Goal: Communication & Community: Answer question/provide support

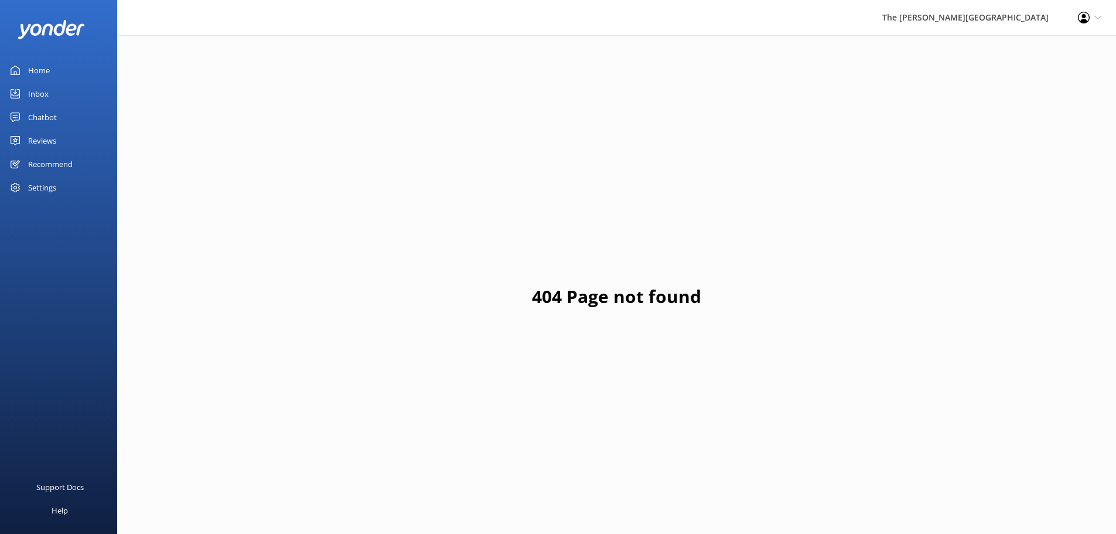
click at [44, 94] on div "Inbox" at bounding box center [38, 93] width 21 height 23
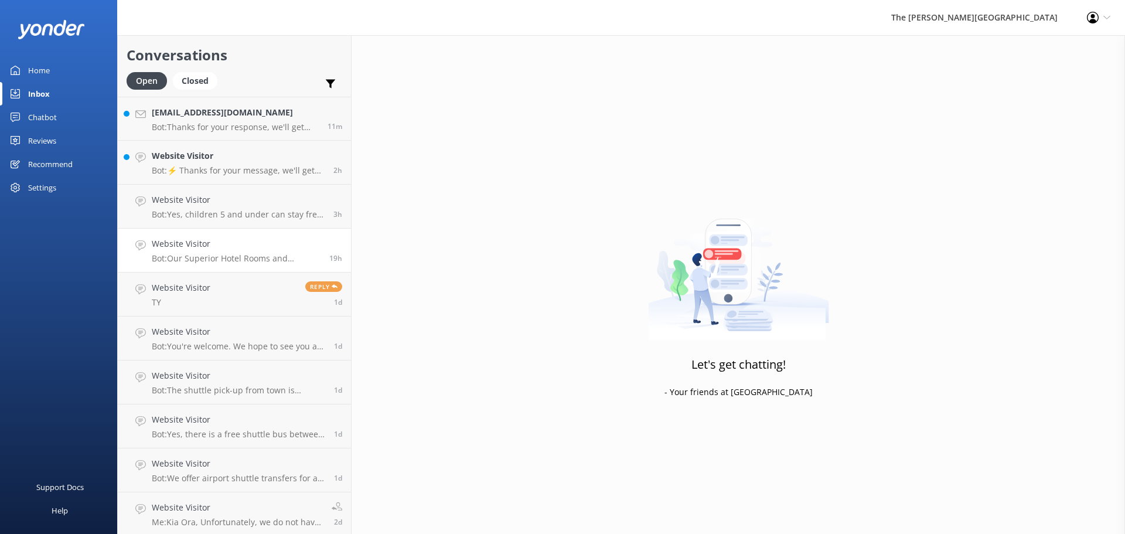
scroll to position [2, 0]
click at [227, 504] on h4 "Website Visitor" at bounding box center [237, 505] width 171 height 13
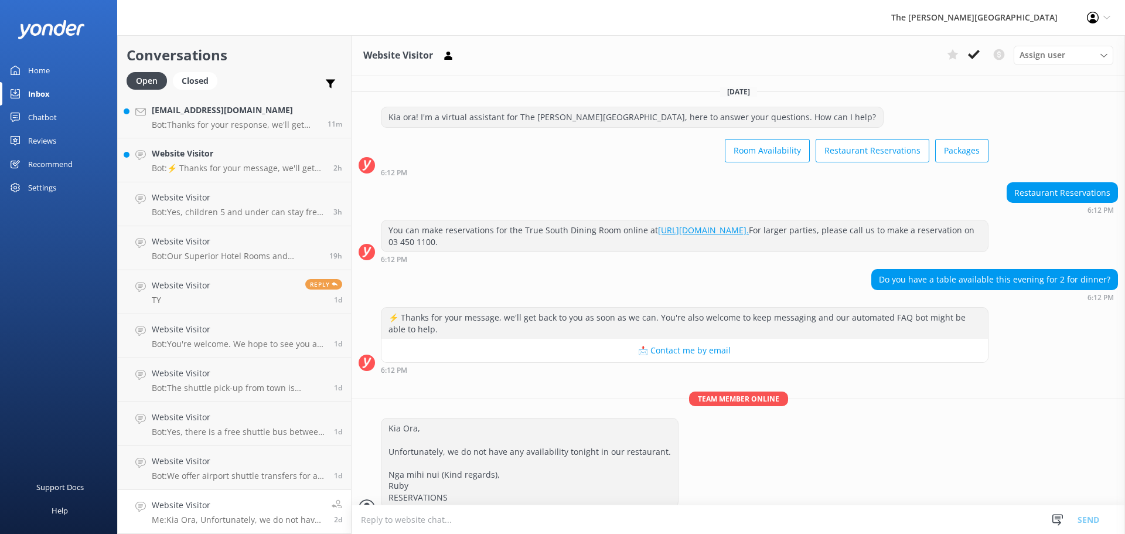
scroll to position [20, 0]
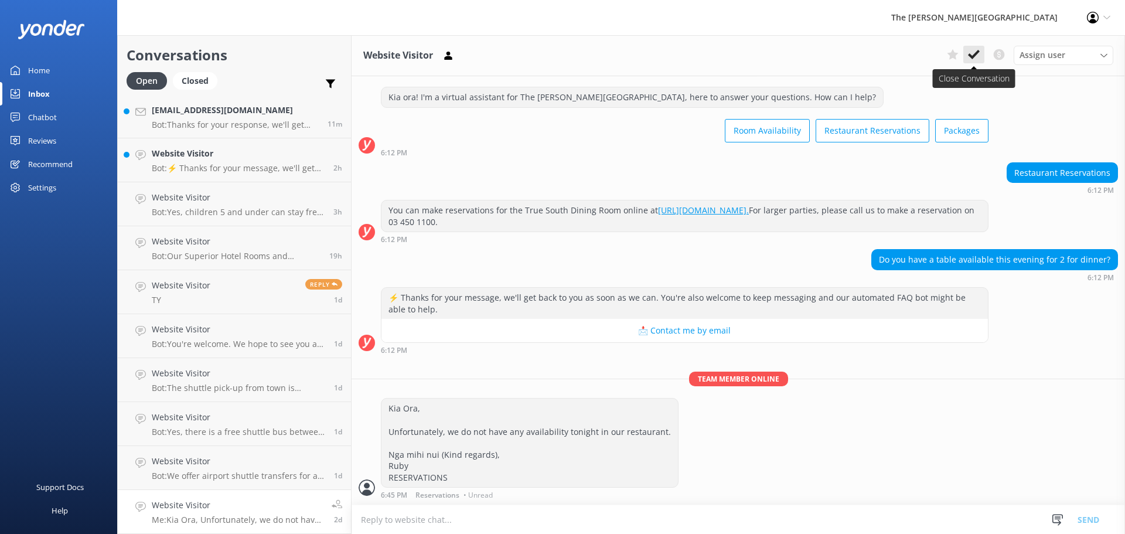
click at [974, 53] on icon at bounding box center [974, 55] width 12 height 12
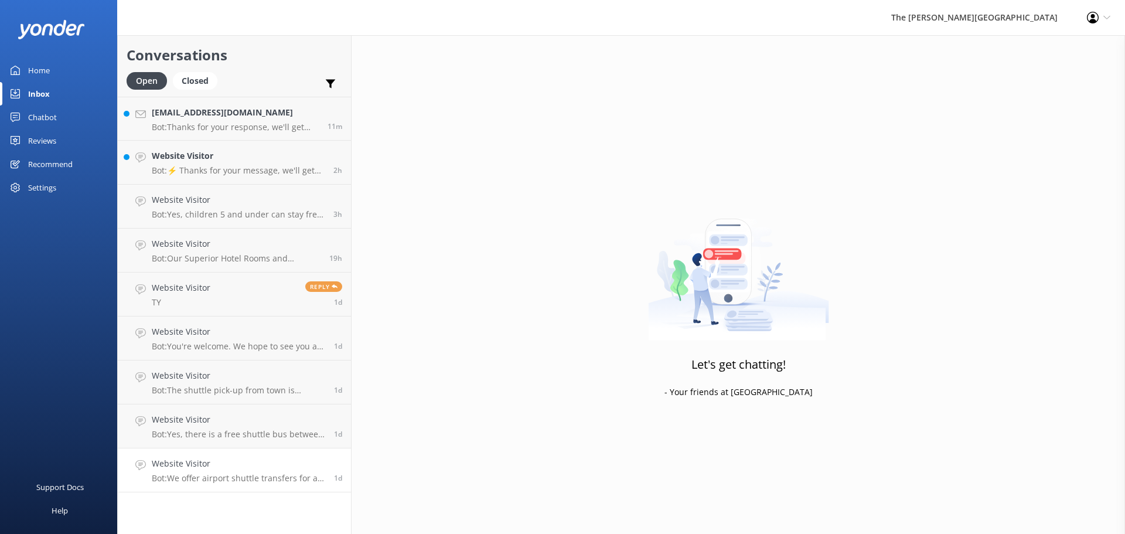
click at [217, 472] on div "Website Visitor Bot: We offer airport shuttle transfers for an additional charg…" at bounding box center [238, 470] width 173 height 26
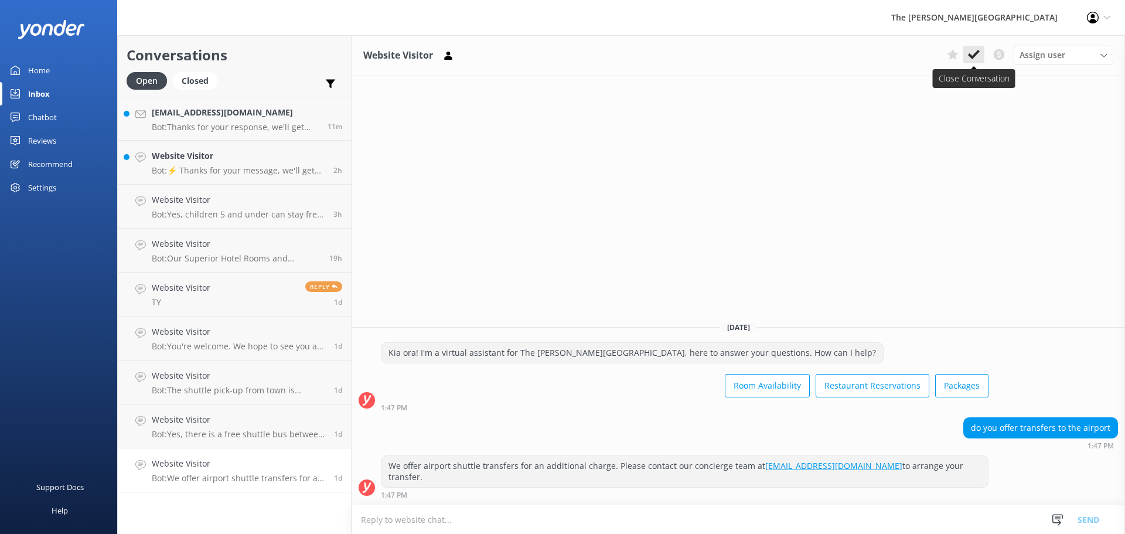
click at [974, 50] on icon at bounding box center [974, 55] width 12 height 12
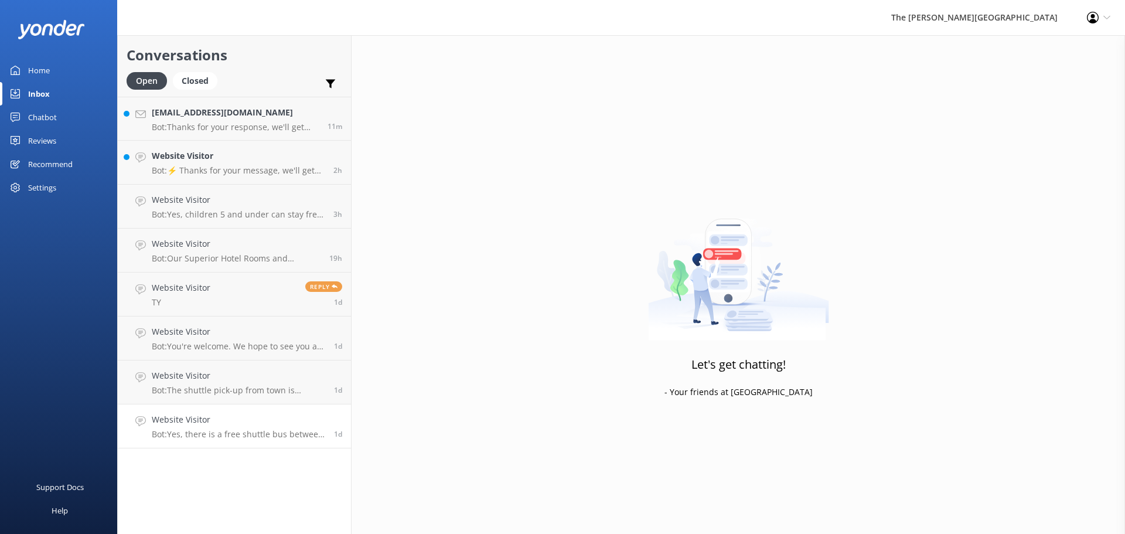
click at [190, 432] on p "Bot: Yes, there is a free shuttle bus between [GEOGRAPHIC_DATA] downtown and th…" at bounding box center [238, 434] width 173 height 11
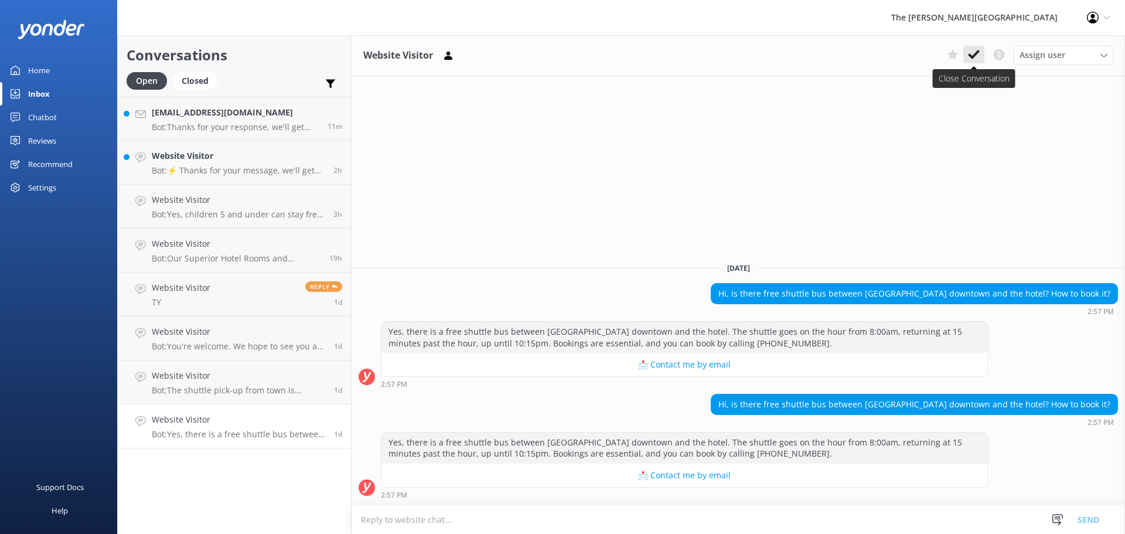
click at [976, 55] on use at bounding box center [974, 54] width 12 height 9
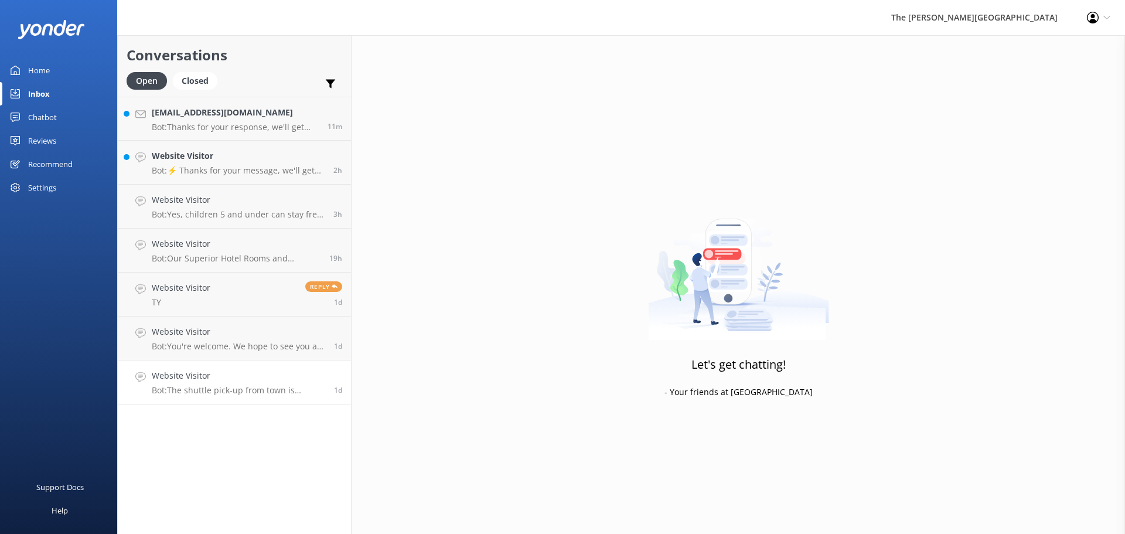
click at [234, 374] on h4 "Website Visitor" at bounding box center [238, 375] width 173 height 13
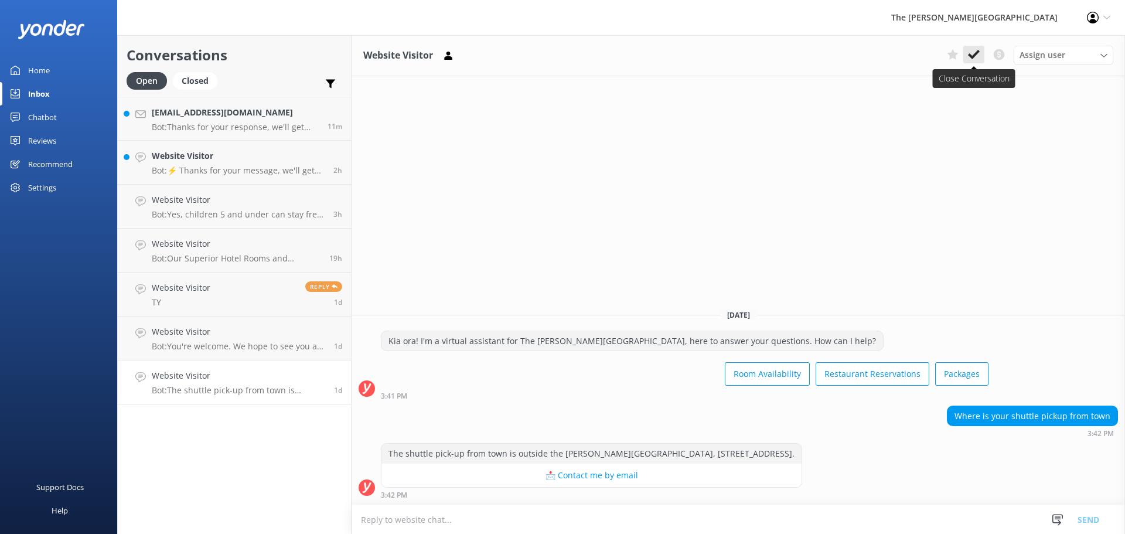
click at [978, 55] on icon at bounding box center [974, 55] width 12 height 12
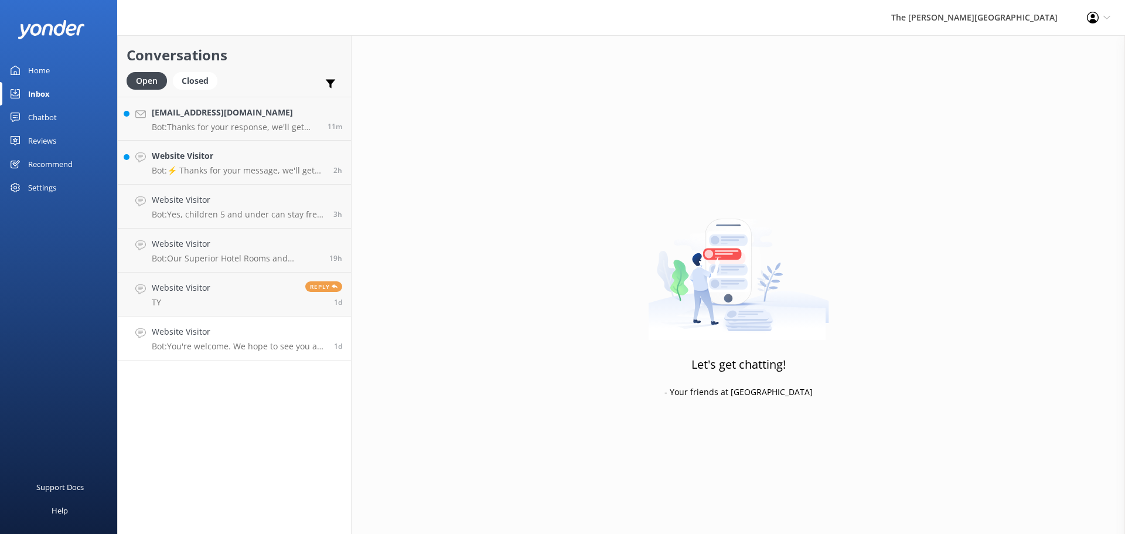
click at [277, 342] on p "Bot: You're welcome. We hope to see you at The [PERSON_NAME][GEOGRAPHIC_DATA] s…" at bounding box center [238, 346] width 173 height 11
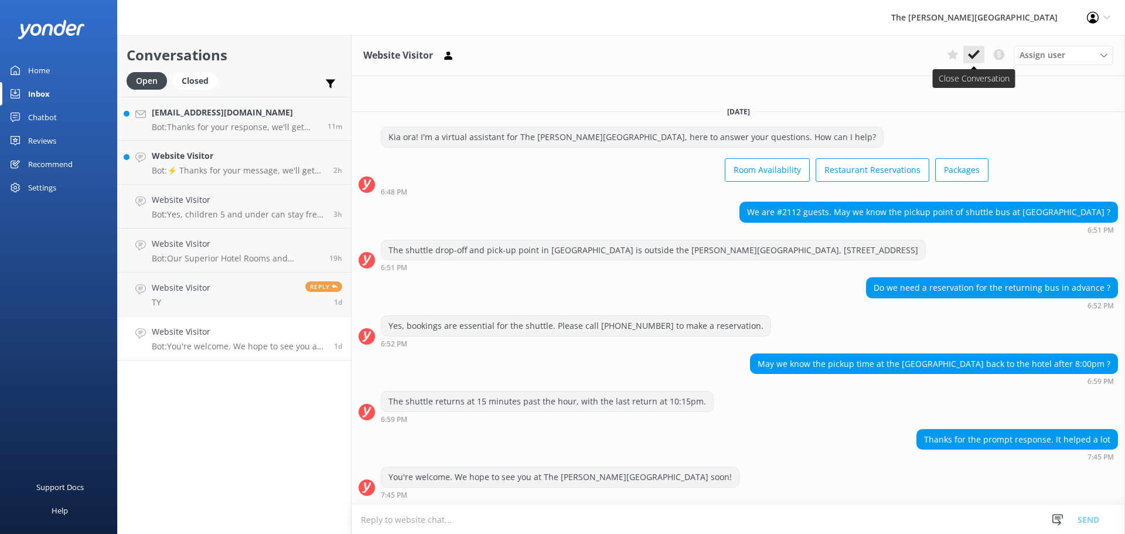
click at [973, 54] on icon at bounding box center [974, 55] width 12 height 12
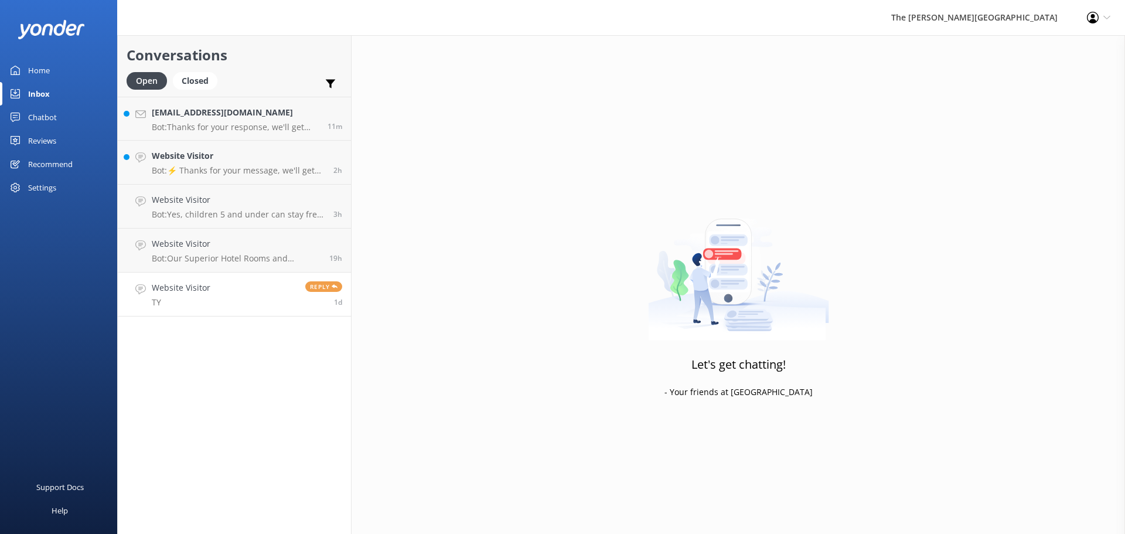
click at [202, 294] on h4 "Website Visitor" at bounding box center [181, 287] width 59 height 13
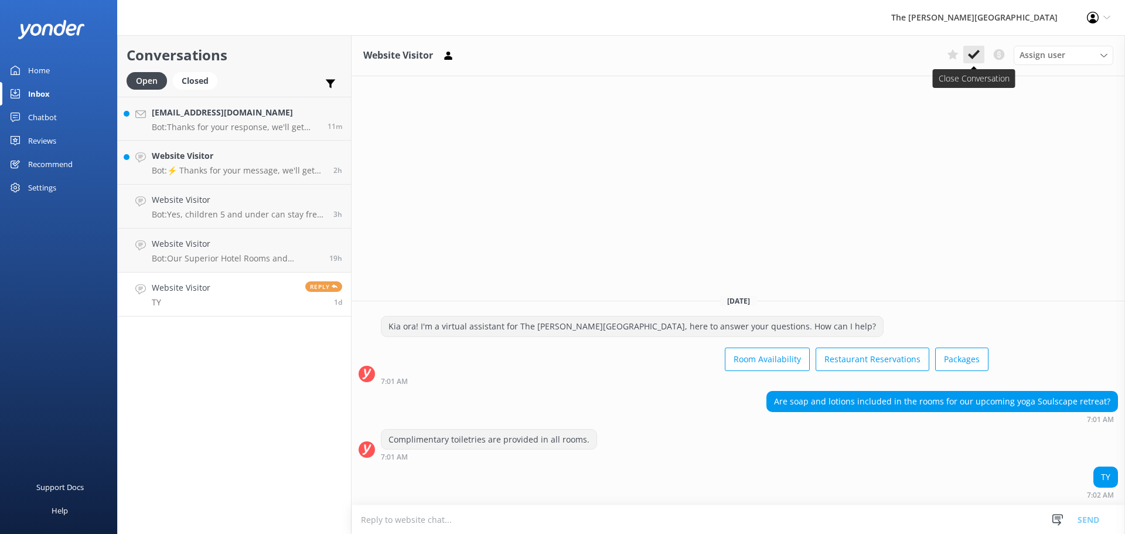
click at [975, 56] on use at bounding box center [974, 54] width 12 height 9
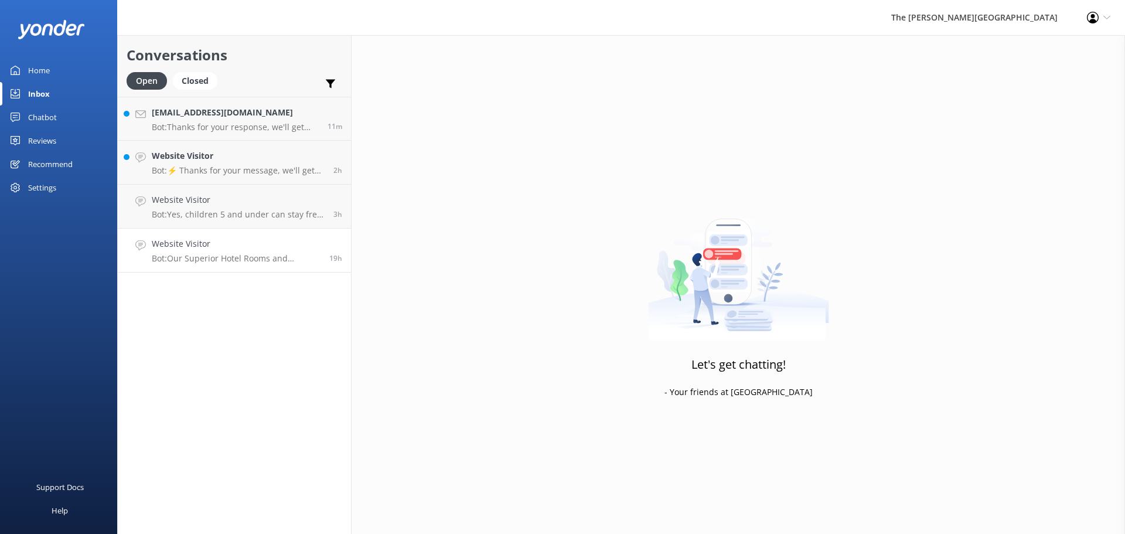
click at [226, 245] on h4 "Website Visitor" at bounding box center [236, 243] width 169 height 13
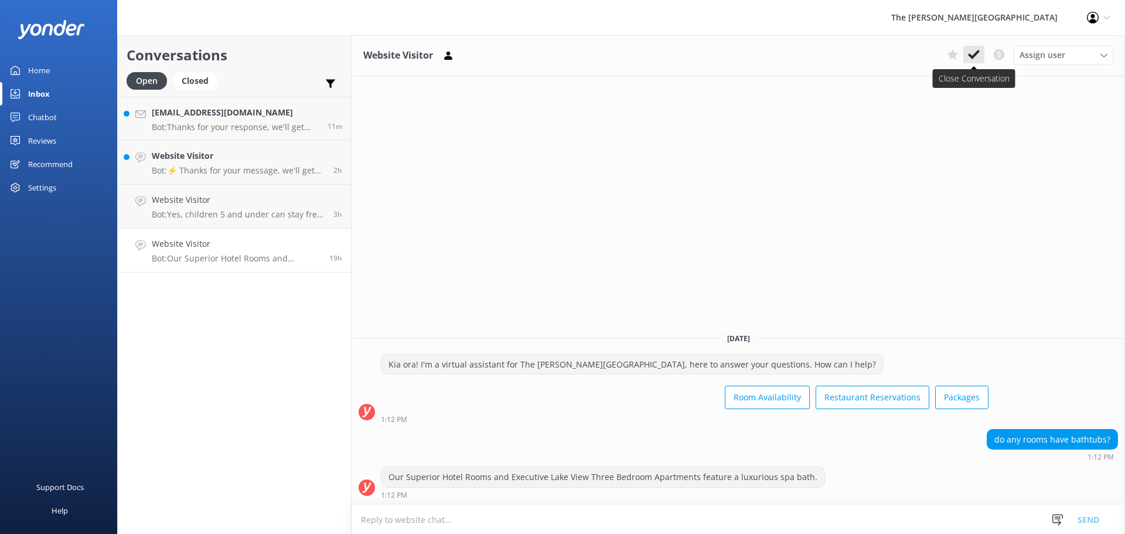
click at [975, 56] on use at bounding box center [974, 54] width 12 height 9
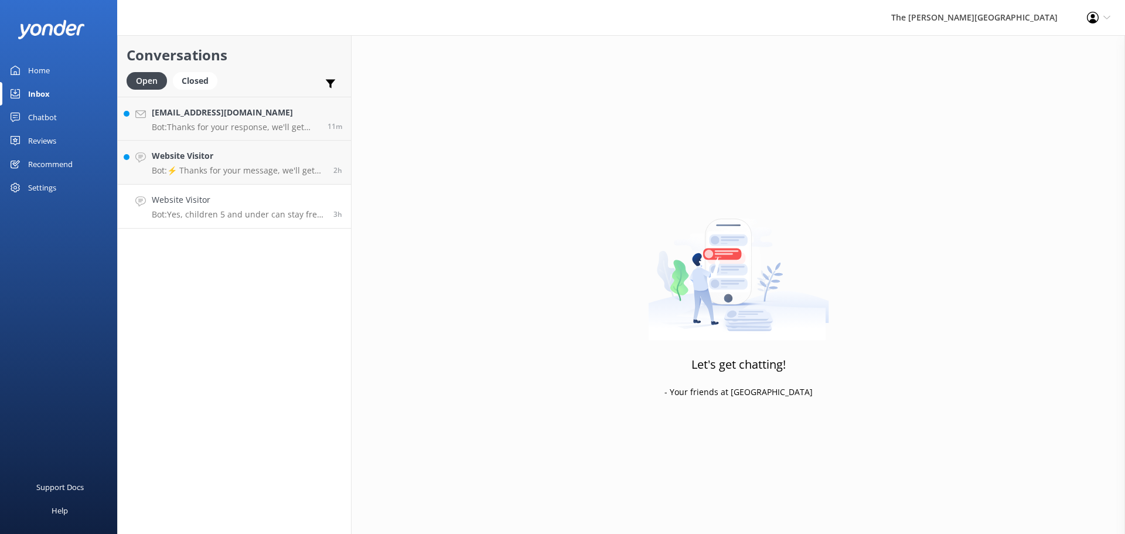
click at [194, 211] on p "Bot: Yes, children 5 and under can stay free when sharing existing bedding with…" at bounding box center [238, 214] width 173 height 11
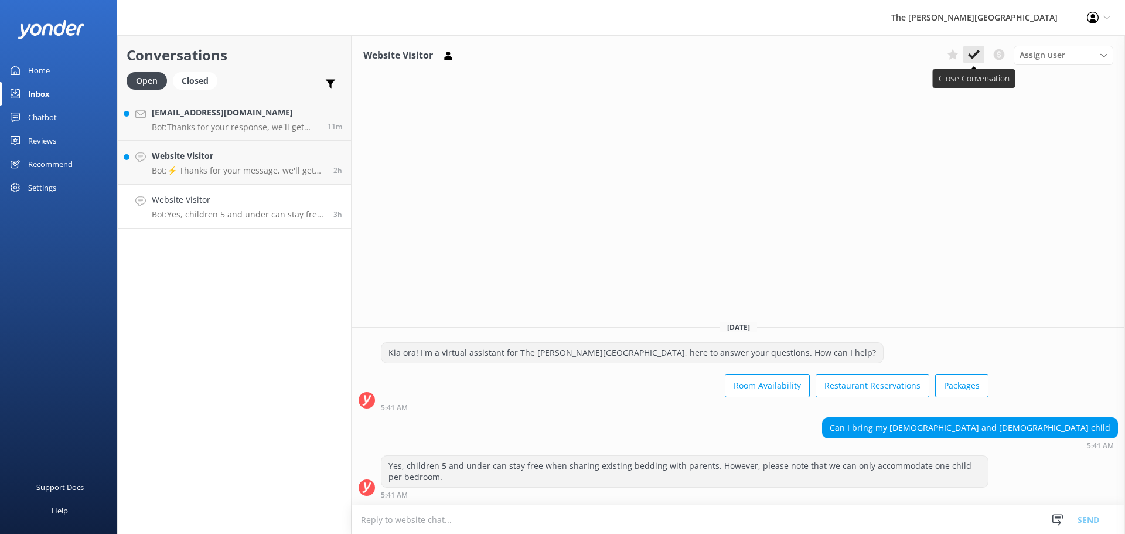
click at [984, 56] on button at bounding box center [973, 55] width 21 height 18
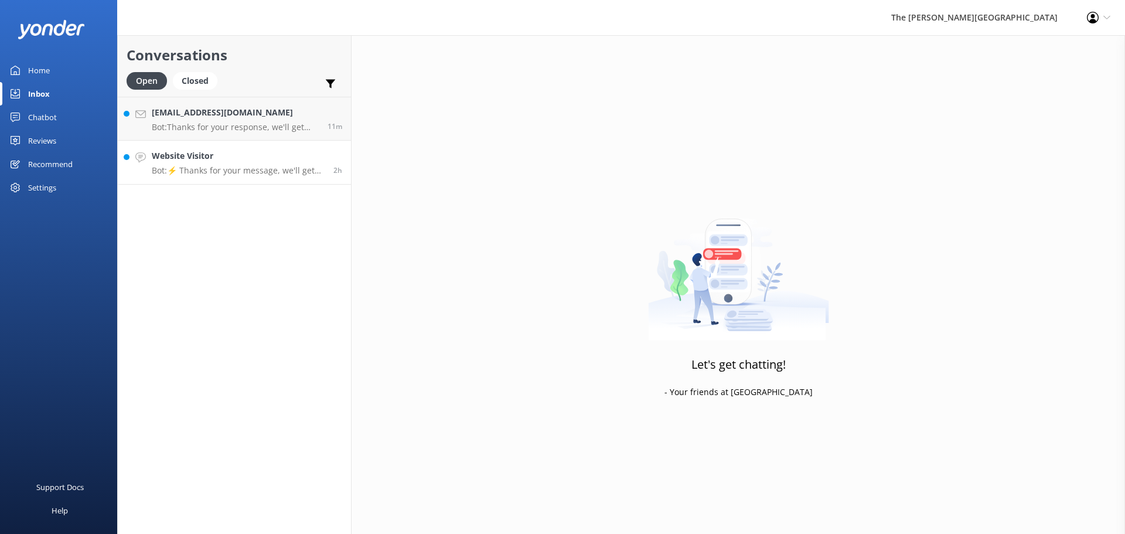
click at [233, 172] on p "Bot: ⚡ Thanks for your message, we'll get back to you as soon as we can. You're…" at bounding box center [238, 170] width 173 height 11
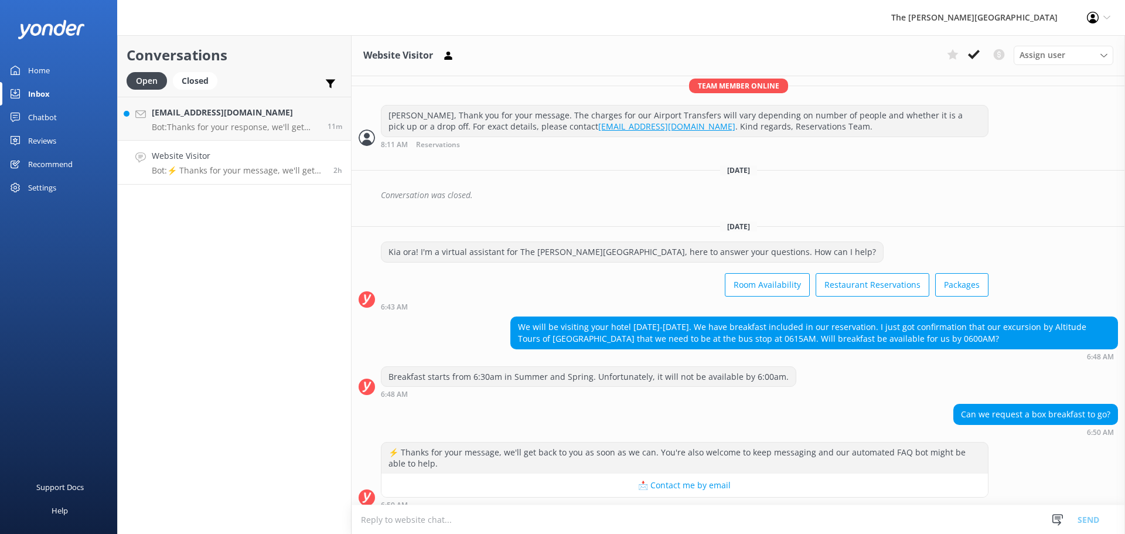
scroll to position [445, 0]
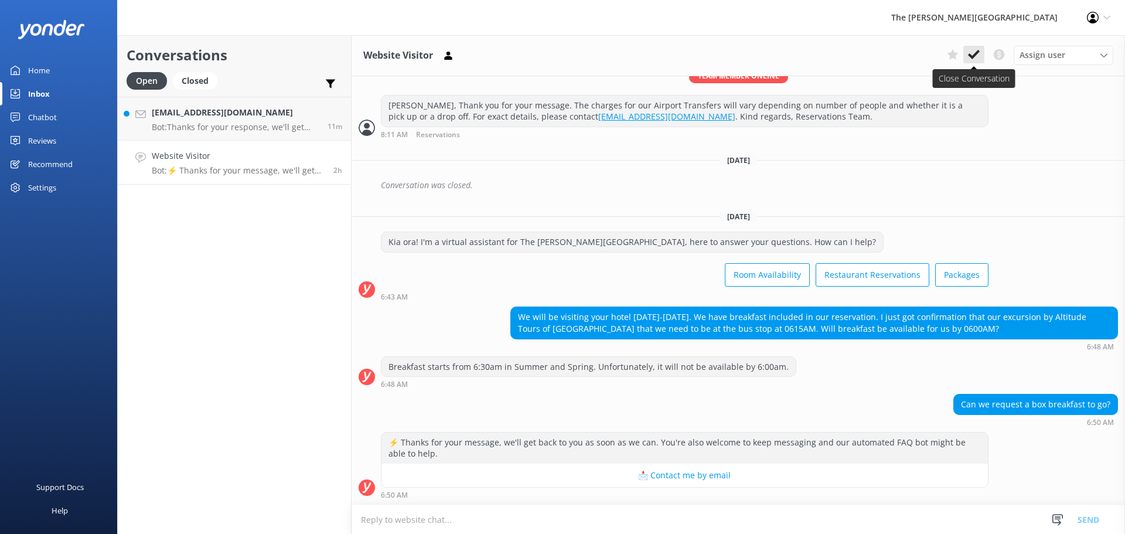
click at [977, 60] on icon at bounding box center [974, 55] width 12 height 12
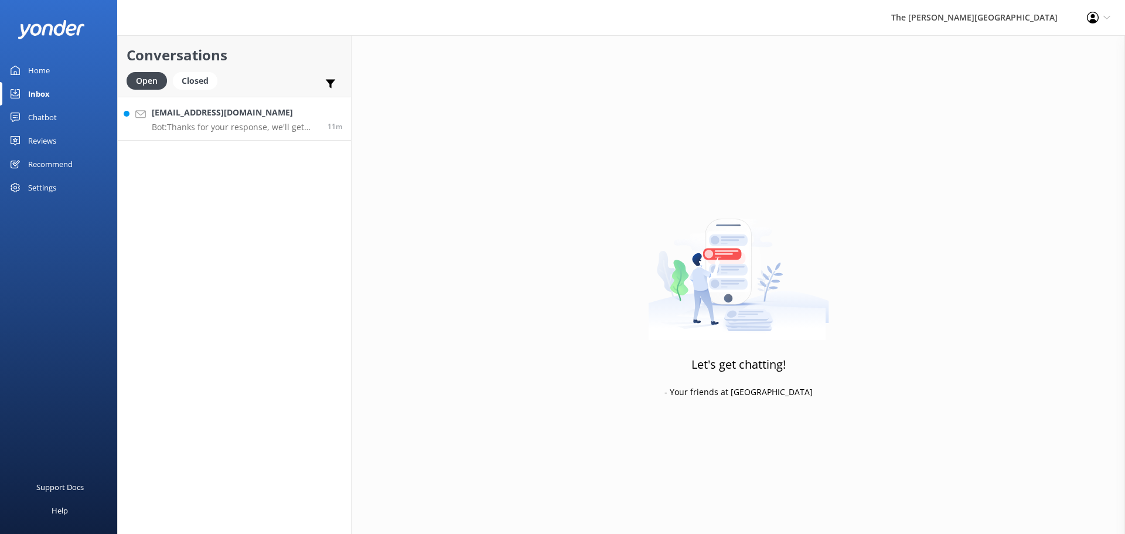
click at [193, 120] on div "[EMAIL_ADDRESS][DOMAIN_NAME] Bot: Thanks for your response, we'll get back to y…" at bounding box center [235, 118] width 167 height 25
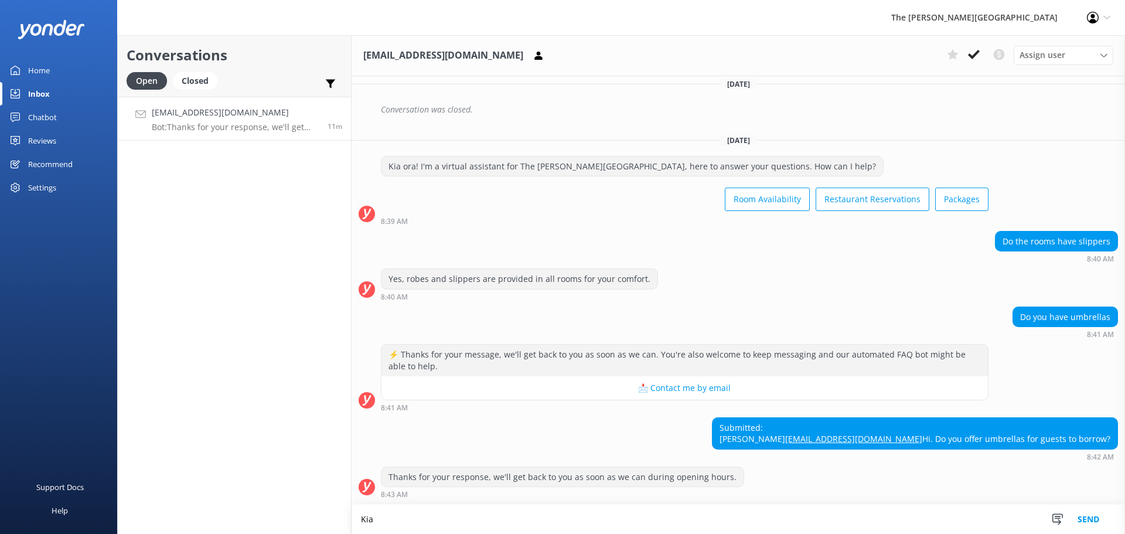
scroll to position [335, 0]
drag, startPoint x: 706, startPoint y: 514, endPoint x: 713, endPoint y: 518, distance: 8.1
click at [706, 515] on textarea "[PERSON_NAME] [PERSON_NAME], yes our front office will provide you with complim…" at bounding box center [739, 519] width 774 height 29
click at [714, 518] on textarea "[PERSON_NAME] [PERSON_NAME], yes our front office will provide you with complim…" at bounding box center [739, 519] width 774 height 29
click at [807, 522] on textarea "[PERSON_NAME] [PERSON_NAME], yes our front office will provide you with complim…" at bounding box center [739, 519] width 774 height 29
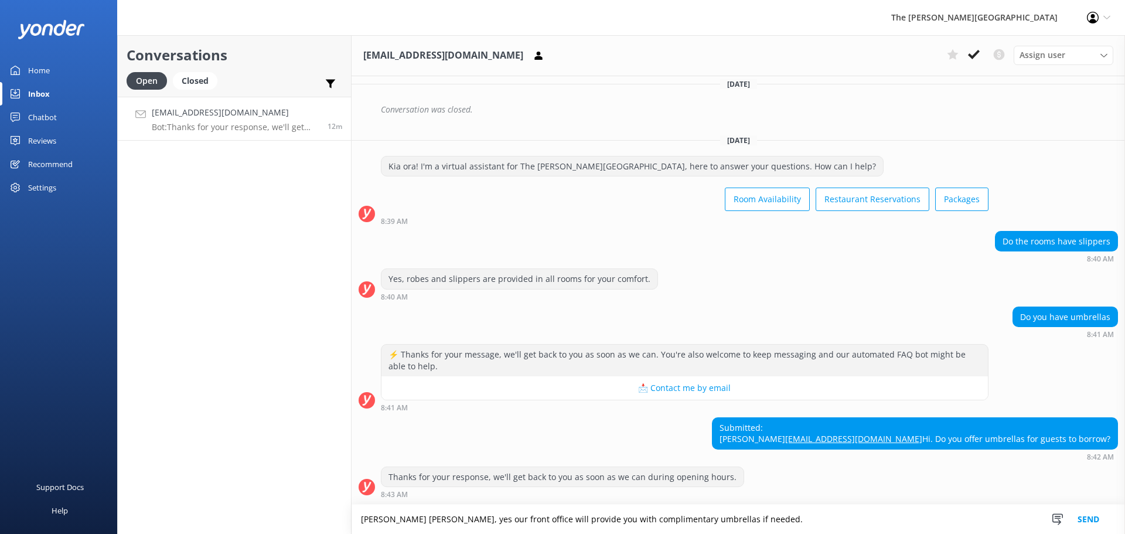
click at [793, 517] on textarea "[PERSON_NAME] [PERSON_NAME], yes our front office will provide you with complim…" at bounding box center [739, 519] width 774 height 29
click at [760, 513] on textarea "[PERSON_NAME] [PERSON_NAME], yes our front office will provide you with complim…" at bounding box center [739, 519] width 774 height 29
click at [749, 524] on textarea "[PERSON_NAME] [PERSON_NAME], yes our front office will provide you with complim…" at bounding box center [739, 519] width 774 height 29
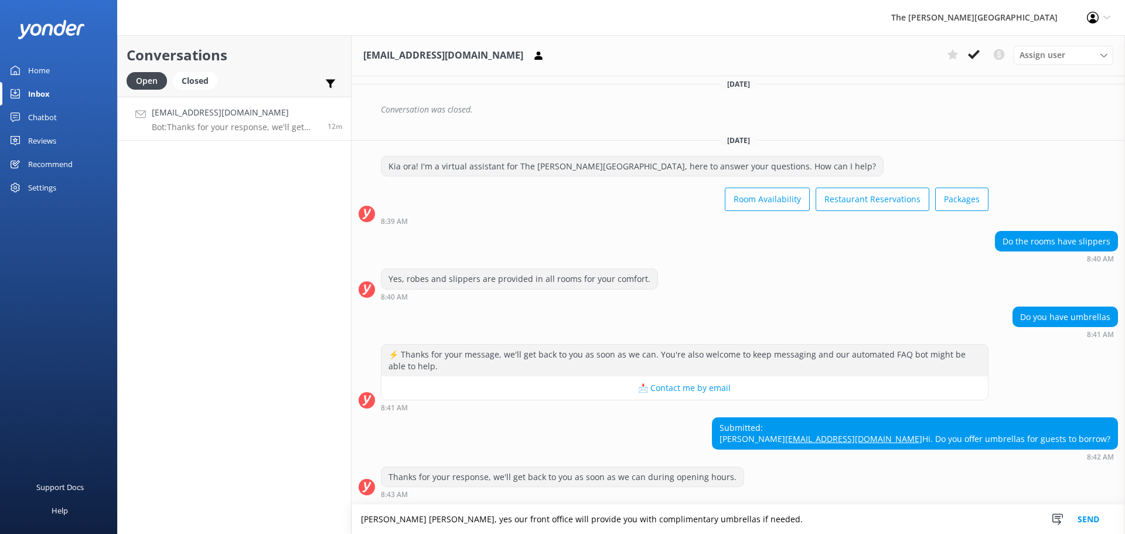
click at [740, 518] on textarea "[PERSON_NAME] [PERSON_NAME], yes our front office will provide you with complim…" at bounding box center [739, 519] width 774 height 29
drag, startPoint x: 490, startPoint y: 515, endPoint x: 591, endPoint y: 531, distance: 102.1
click at [492, 515] on textarea "[PERSON_NAME] [PERSON_NAME], yes our front office will provide you with complim…" at bounding box center [739, 519] width 774 height 29
click at [764, 515] on textarea "Kia [PERSON_NAME] [PERSON_NAME], yes our front office team will provide you wit…" at bounding box center [739, 519] width 774 height 29
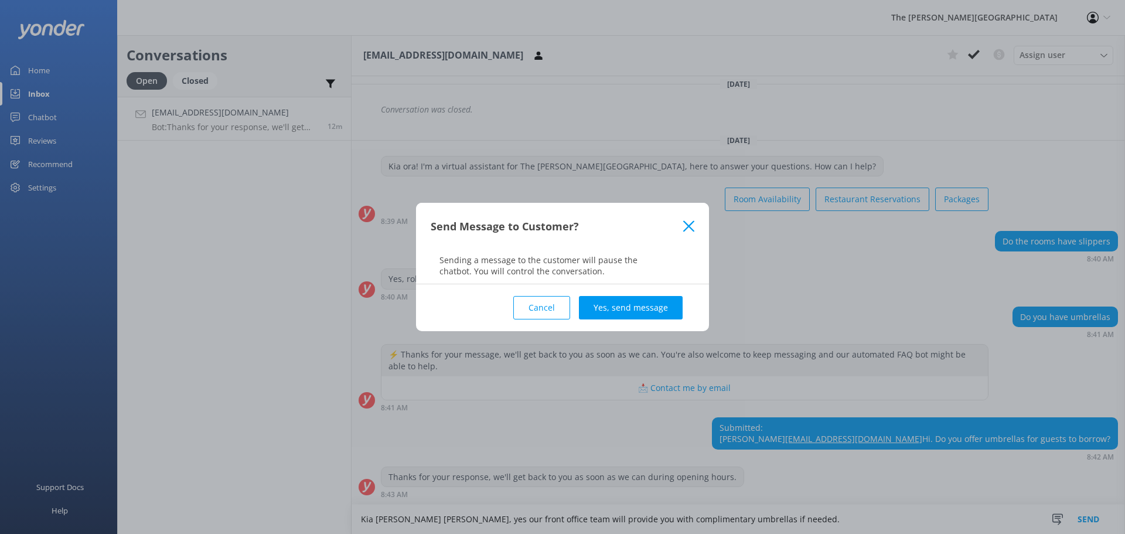
type textarea "Kia [PERSON_NAME] [PERSON_NAME], yes our front office team will provide you wit…"
click at [628, 291] on div "Cancel Yes, send message" at bounding box center [563, 307] width 264 height 47
click at [622, 306] on button "Yes, send message" at bounding box center [631, 307] width 104 height 23
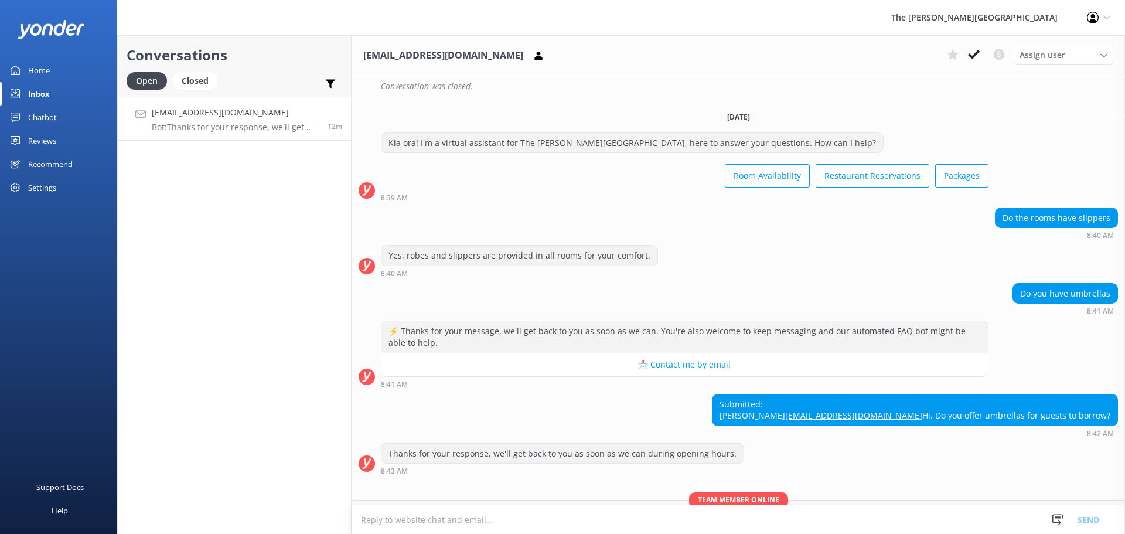
scroll to position [410, 0]
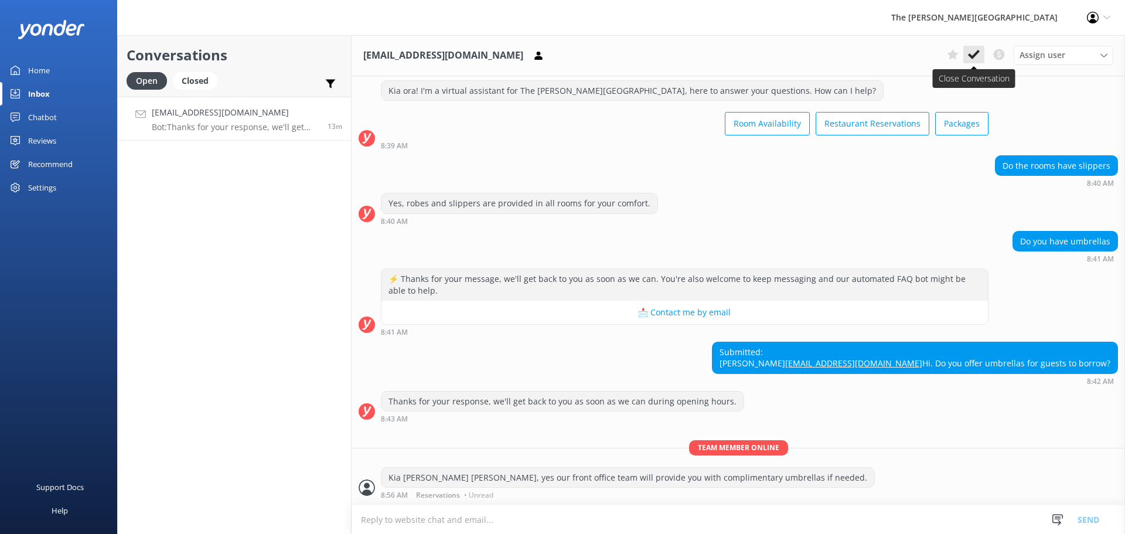
click at [965, 56] on button at bounding box center [973, 55] width 21 height 18
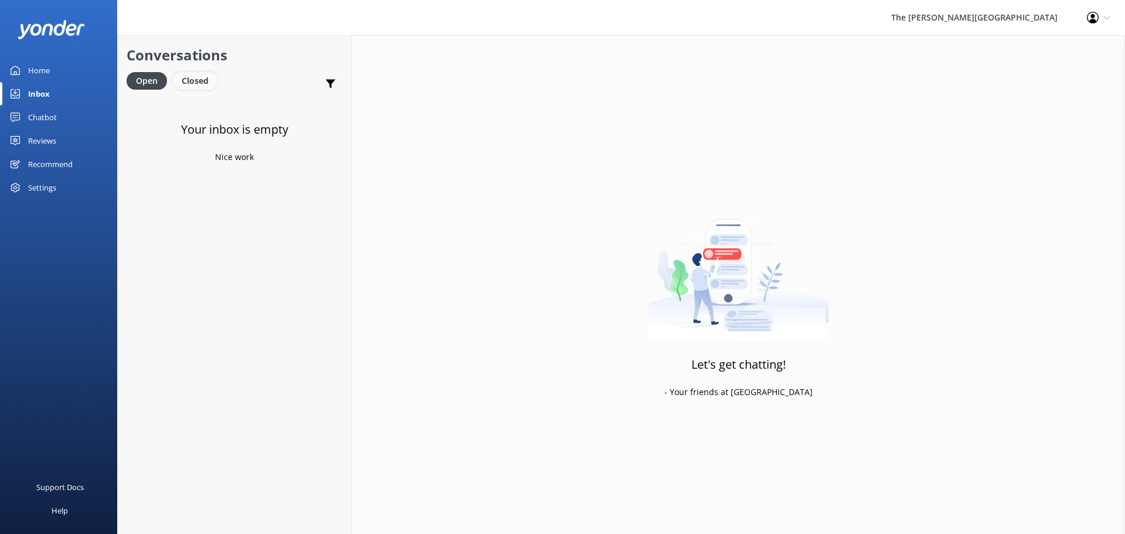
click at [193, 81] on div "Closed" at bounding box center [195, 81] width 45 height 18
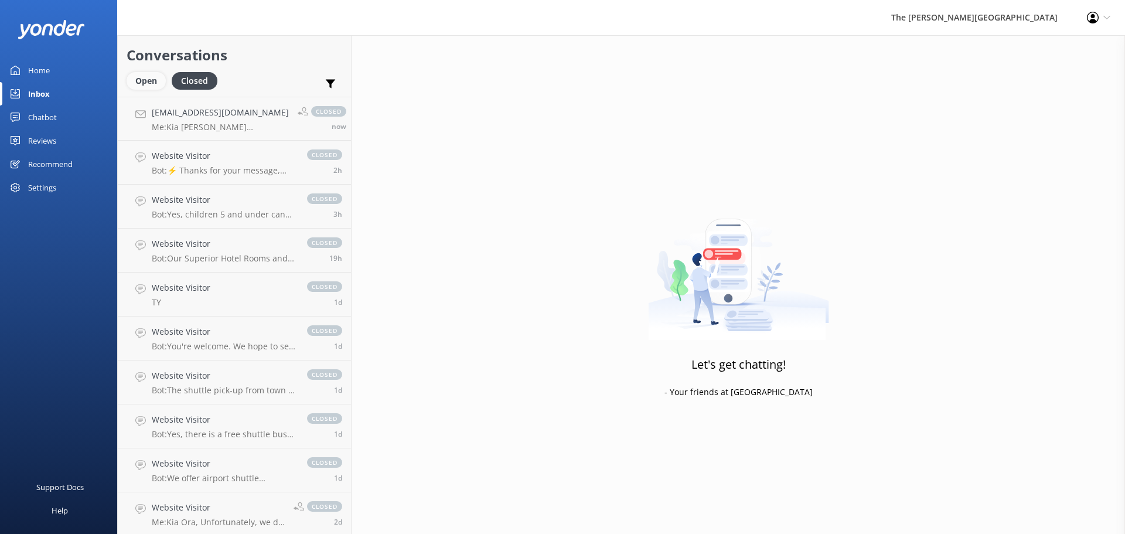
click at [154, 87] on div "Open" at bounding box center [146, 81] width 39 height 18
